Goal: Navigation & Orientation: Find specific page/section

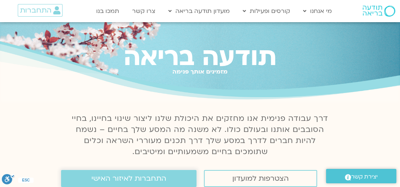
click at [151, 177] on span "התחברות לאיזור האישי" at bounding box center [128, 179] width 75 height 8
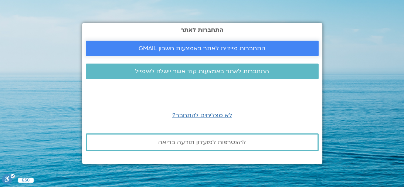
click at [207, 48] on span "התחברות מיידית לאתר באמצעות חשבון GMAIL" at bounding box center [202, 48] width 127 height 7
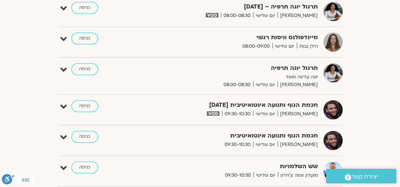
scroll to position [307, 0]
